Goal: Task Accomplishment & Management: Manage account settings

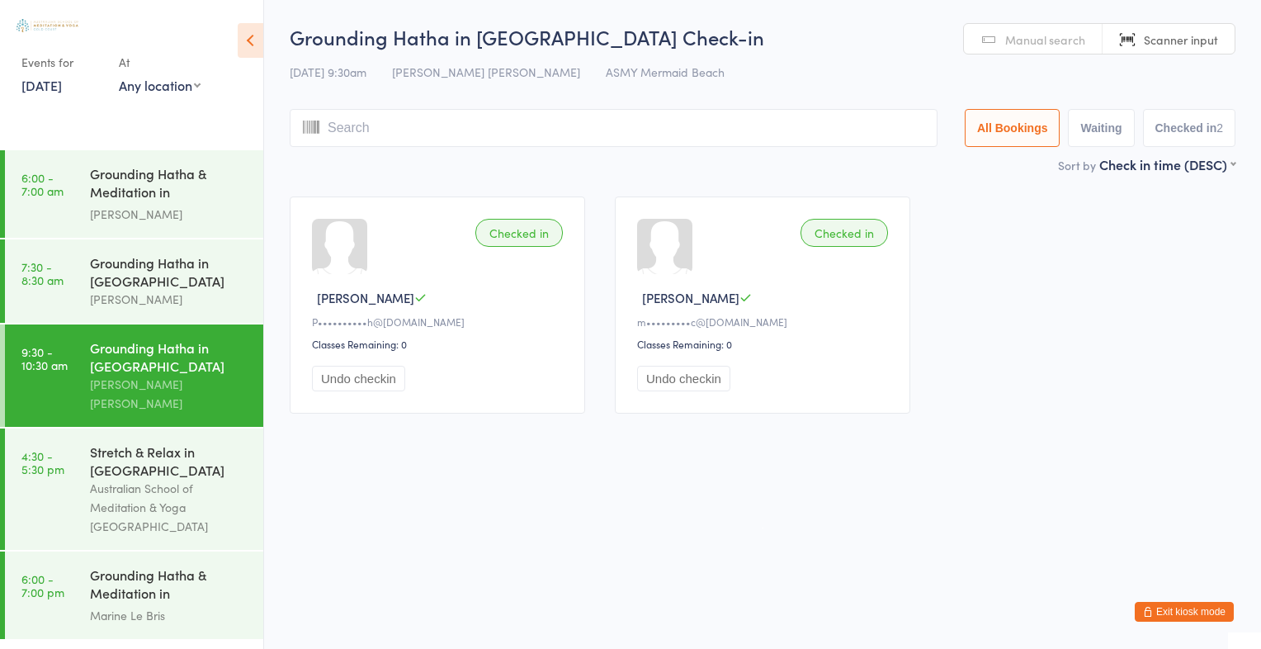
click at [1177, 612] on button "Exit kiosk mode" at bounding box center [1184, 612] width 99 height 20
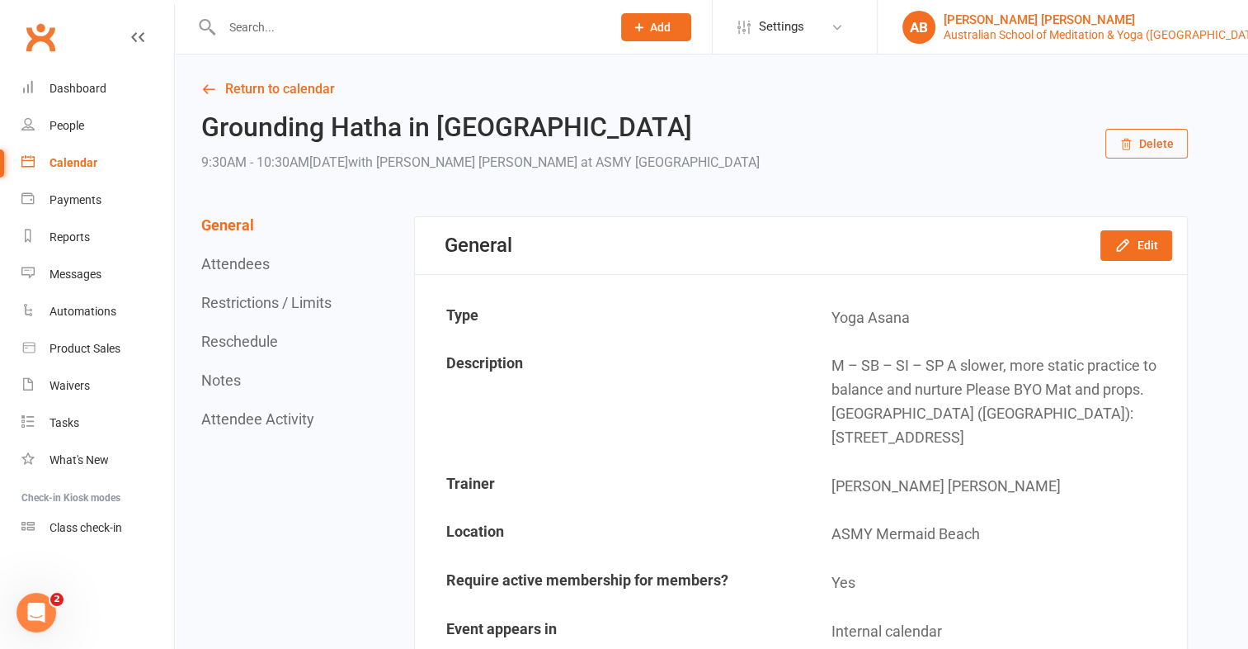
click at [1122, 28] on div "Australian School of Meditation & Yoga (Gold Coast)" at bounding box center [1105, 34] width 322 height 15
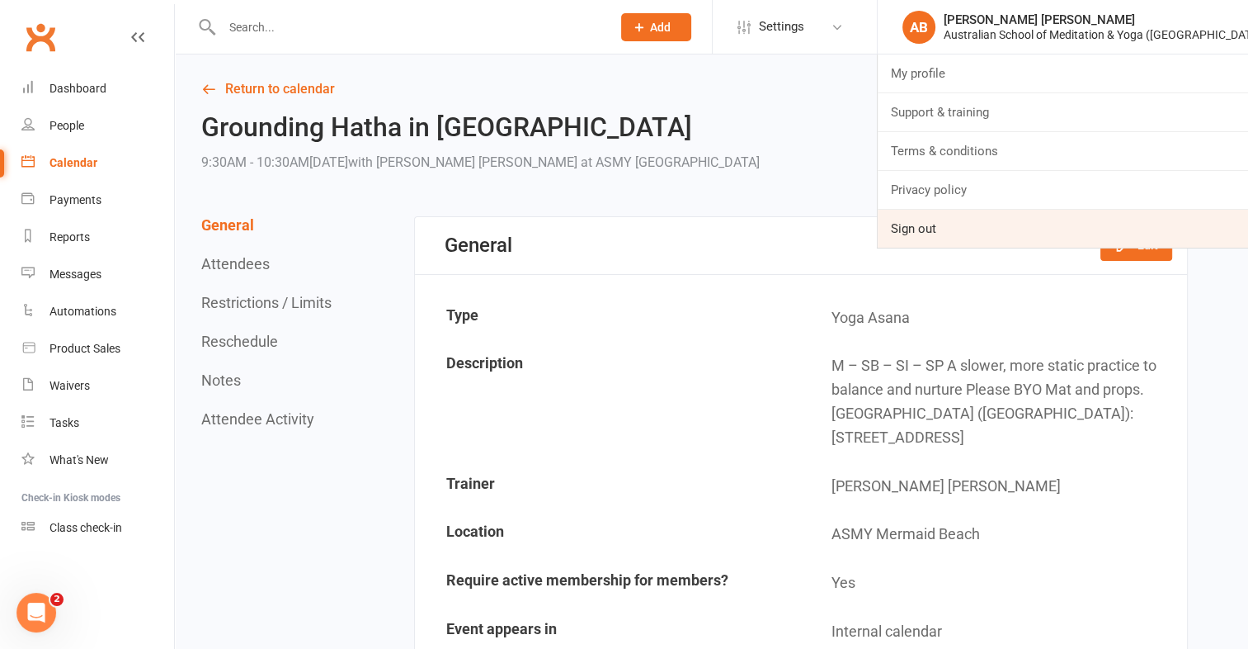
click at [970, 225] on link "Sign out" at bounding box center [1063, 229] width 370 height 38
